Goal: Check status: Check status

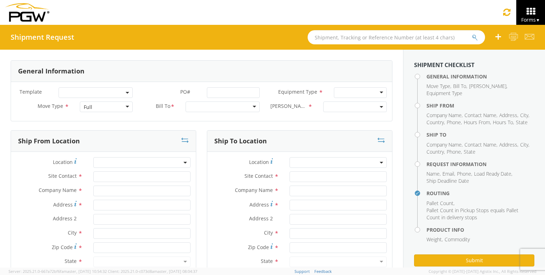
click at [422, 39] on input "text" at bounding box center [397, 37] width 178 height 14
paste input "56982971"
type input "56982971"
click at [472, 34] on button "submit" at bounding box center [475, 38] width 6 height 9
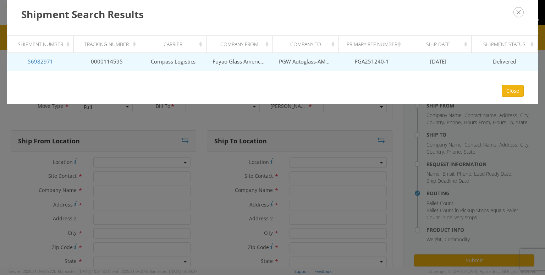
click at [271, 65] on td "Fuyao Glass America Inc" at bounding box center [239, 62] width 66 height 18
click at [161, 56] on td "Compass Logistics" at bounding box center [173, 62] width 66 height 18
click at [227, 55] on td "Fuyao Glass America Inc" at bounding box center [239, 62] width 66 height 18
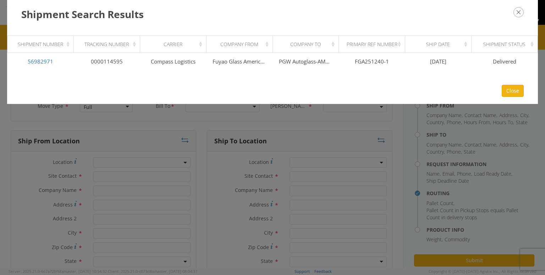
click at [507, 44] on div "Shipment Status" at bounding box center [507, 44] width 58 height 7
click at [439, 46] on div "Ship Date" at bounding box center [441, 44] width 58 height 7
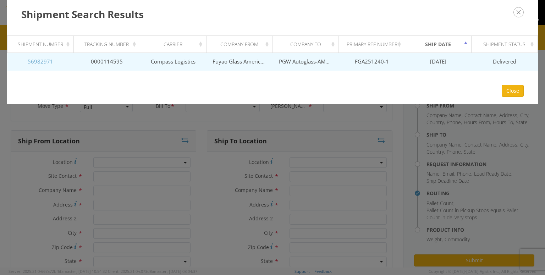
click at [40, 66] on td "56982971" at bounding box center [40, 62] width 66 height 18
click at [44, 63] on link "56982971" at bounding box center [41, 61] width 26 height 7
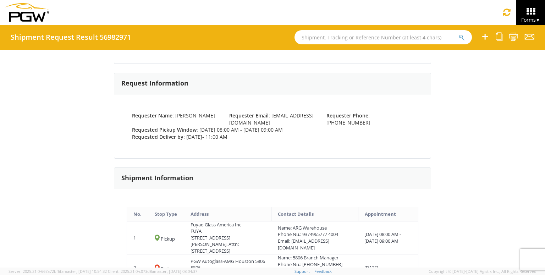
scroll to position [178, 0]
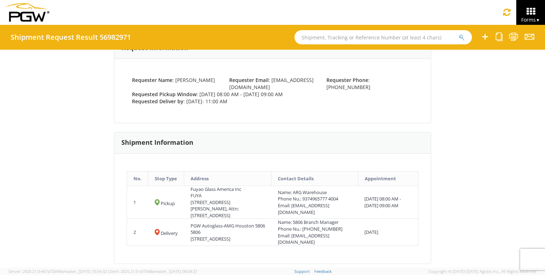
drag, startPoint x: 474, startPoint y: 127, endPoint x: 502, endPoint y: 88, distance: 47.9
click at [474, 127] on div "Shipment 56982971 General Information Move Type : Full Equipment Type : 53’ Dry…" at bounding box center [272, 159] width 545 height 218
